Goal: Find specific page/section: Find specific page/section

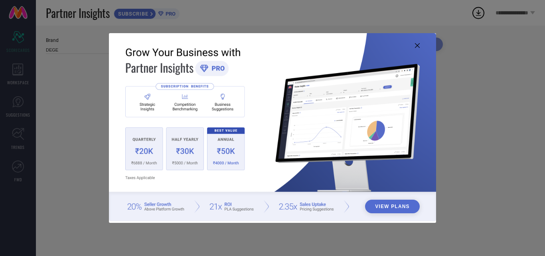
type input "All"
click at [412, 47] on img at bounding box center [272, 127] width 327 height 188
click at [417, 41] on img at bounding box center [272, 127] width 327 height 188
click at [419, 45] on img at bounding box center [272, 127] width 327 height 188
click at [415, 45] on icon at bounding box center [417, 45] width 5 height 5
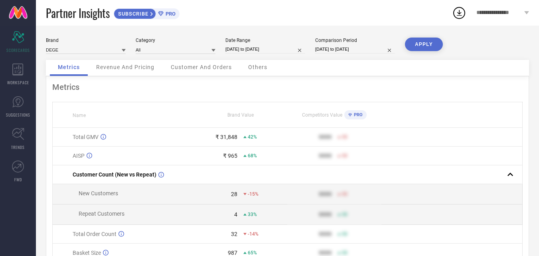
click at [192, 66] on span "Customer And Orders" at bounding box center [201, 67] width 61 height 6
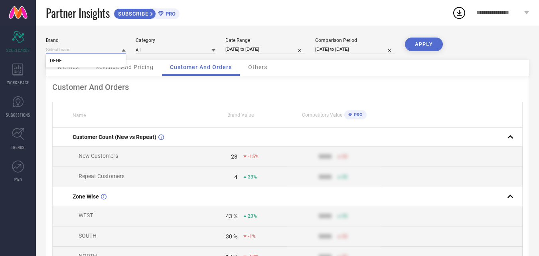
click at [103, 52] on input at bounding box center [86, 49] width 80 height 8
click at [112, 47] on input at bounding box center [86, 49] width 80 height 8
click at [248, 76] on div "Others" at bounding box center [257, 68] width 35 height 16
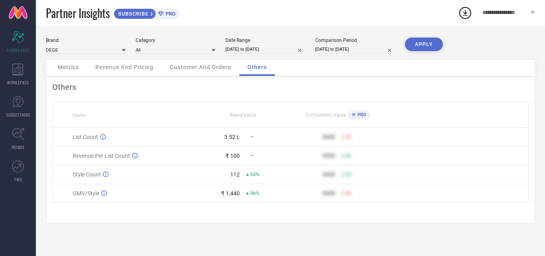
click at [107, 69] on span "Revenue And Pricing" at bounding box center [124, 67] width 58 height 6
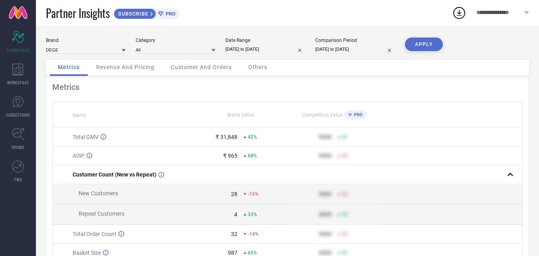
click at [494, 14] on span "**********" at bounding box center [499, 13] width 46 height 7
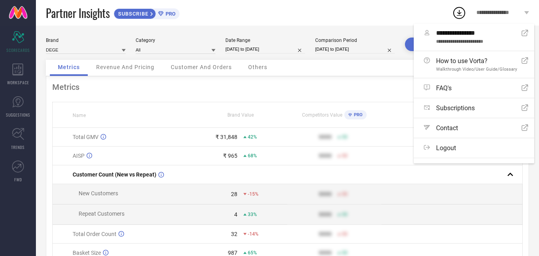
click at [494, 14] on span "**********" at bounding box center [499, 13] width 46 height 7
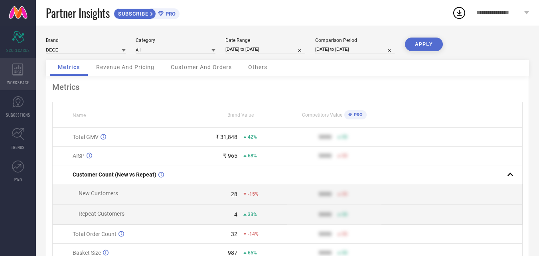
click at [24, 81] on span "WORKSPACE" at bounding box center [18, 82] width 22 height 6
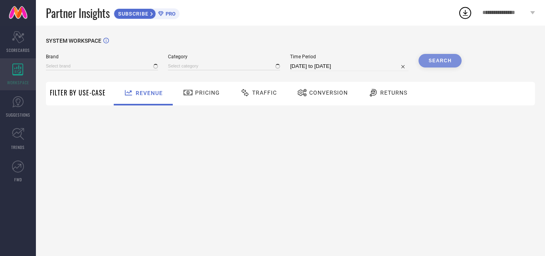
type input "DEGE"
type input "All"
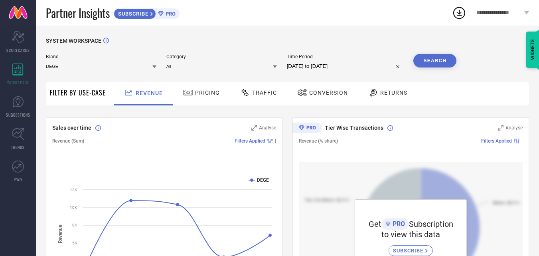
click at [215, 99] on div "Pricing" at bounding box center [201, 93] width 41 height 14
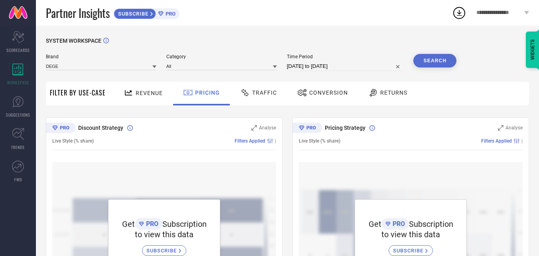
click at [249, 95] on div at bounding box center [246, 93] width 12 height 10
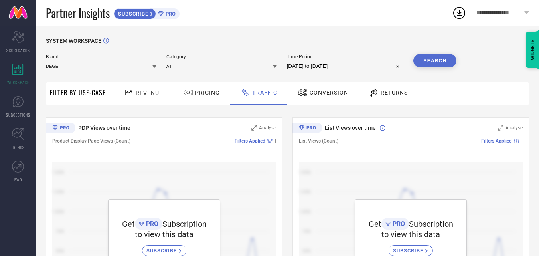
click at [295, 94] on div "Conversion" at bounding box center [322, 93] width 55 height 14
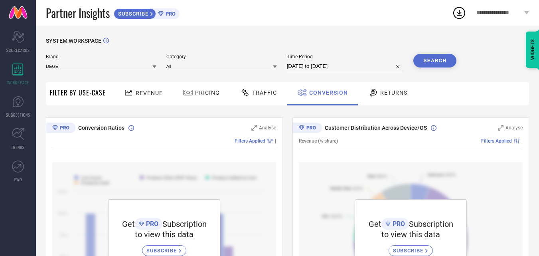
click at [387, 91] on span "Returns" at bounding box center [393, 92] width 27 height 6
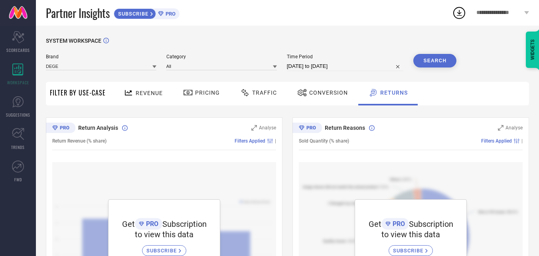
click at [159, 93] on span "Revenue" at bounding box center [149, 93] width 27 height 6
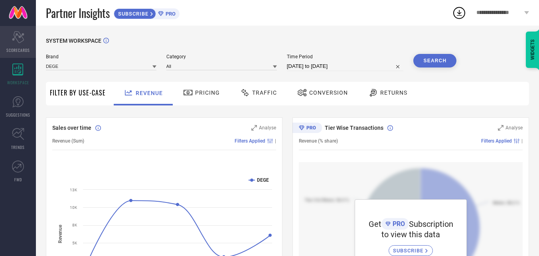
click at [30, 43] on div "Scorecard SCORECARDS" at bounding box center [18, 42] width 36 height 32
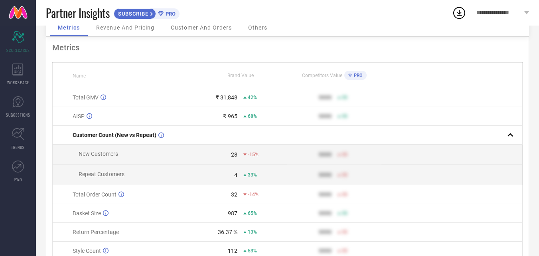
scroll to position [40, 0]
click at [28, 84] on span "WORKSPACE" at bounding box center [18, 82] width 22 height 6
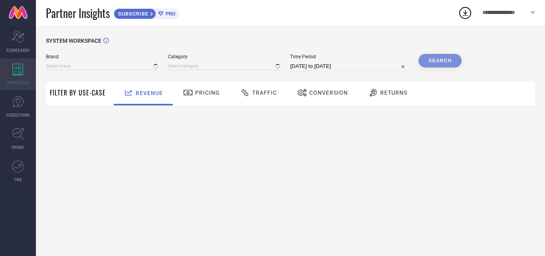
type input "DEGE"
type input "All"
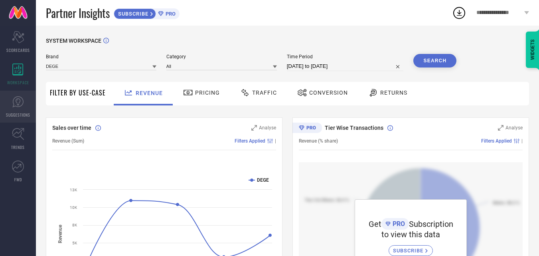
click at [22, 118] on link "SUGGESTIONS" at bounding box center [18, 106] width 36 height 32
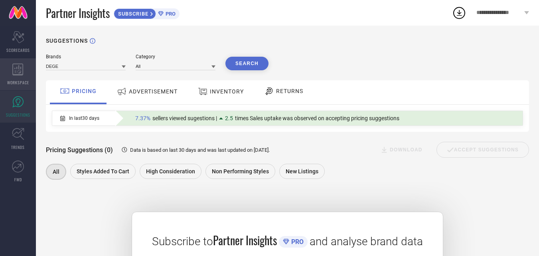
click at [8, 82] on span "WORKSPACE" at bounding box center [18, 82] width 22 height 6
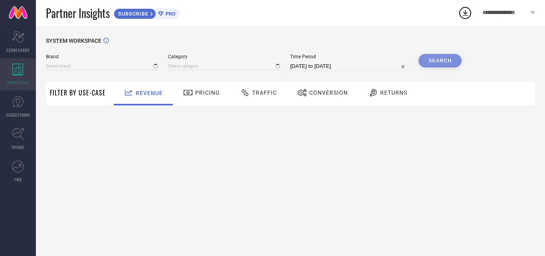
type input "DEGE"
type input "All"
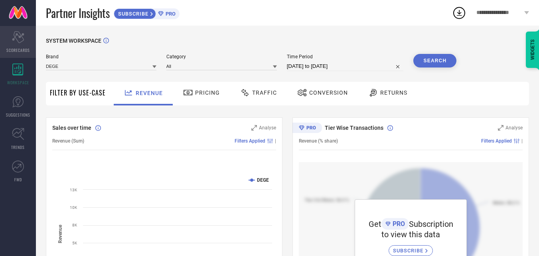
click at [16, 43] on div "Scorecard SCORECARDS" at bounding box center [18, 42] width 36 height 32
